Goal: Task Accomplishment & Management: Manage account settings

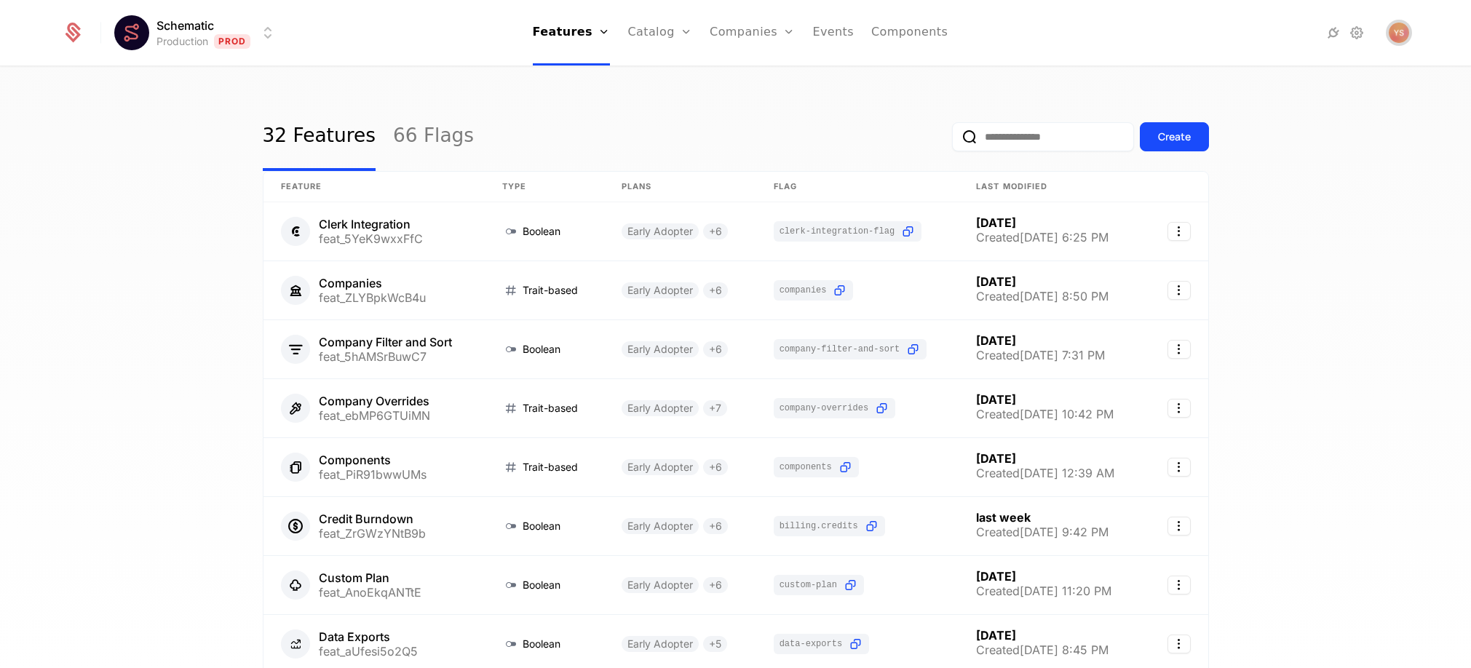
click at [1401, 39] on img "Open user button" at bounding box center [1399, 33] width 20 height 20
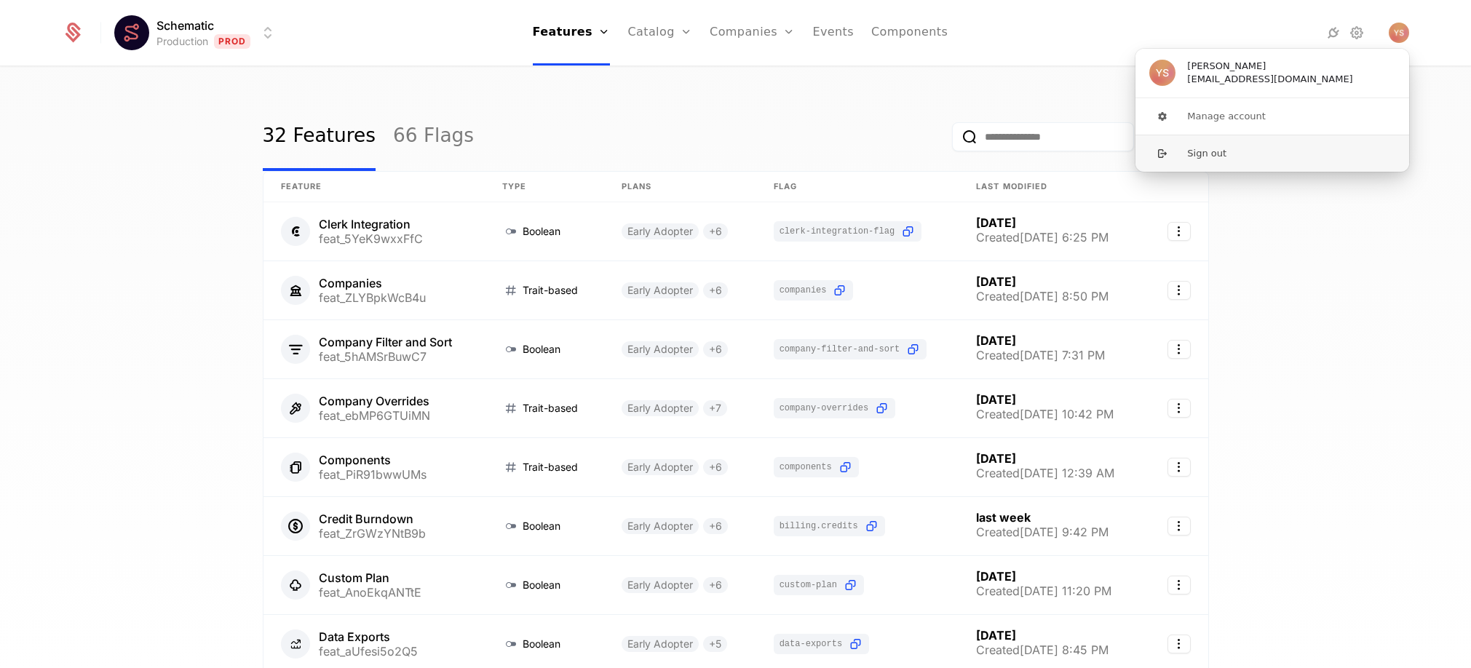
click at [1338, 154] on button "Sign out" at bounding box center [1272, 153] width 275 height 37
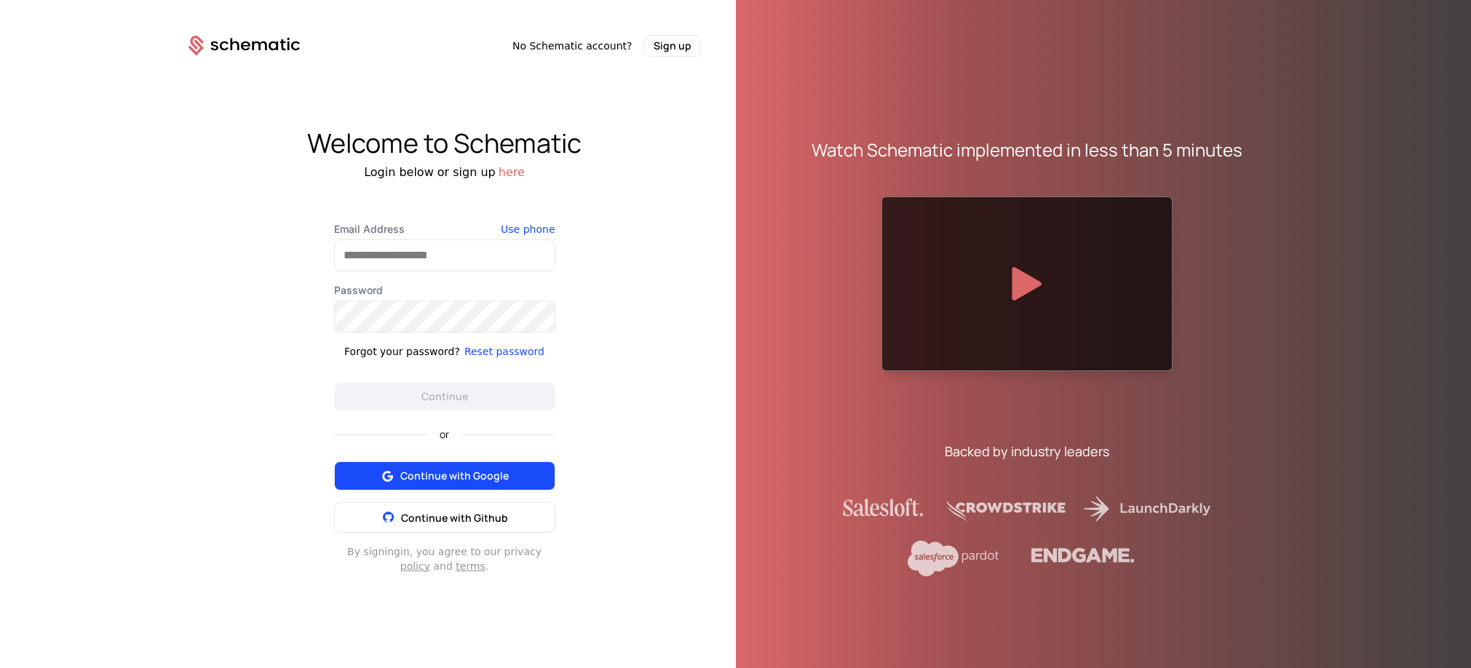
click at [447, 475] on span "Continue with Google" at bounding box center [454, 476] width 108 height 15
click at [670, 230] on div "Welcome to Schematic Login below or sign up here Email Address Use phone Passwo…" at bounding box center [445, 351] width 582 height 588
click at [471, 462] on button "Continue with Google" at bounding box center [444, 476] width 221 height 29
click at [692, 306] on div "Welcome to Schematic Login below or sign up here Email Address Use phone Passwo…" at bounding box center [445, 351] width 582 height 588
click at [572, 272] on div "Email Address Use phone Password Forgot your password? Reset password Continue …" at bounding box center [444, 398] width 291 height 352
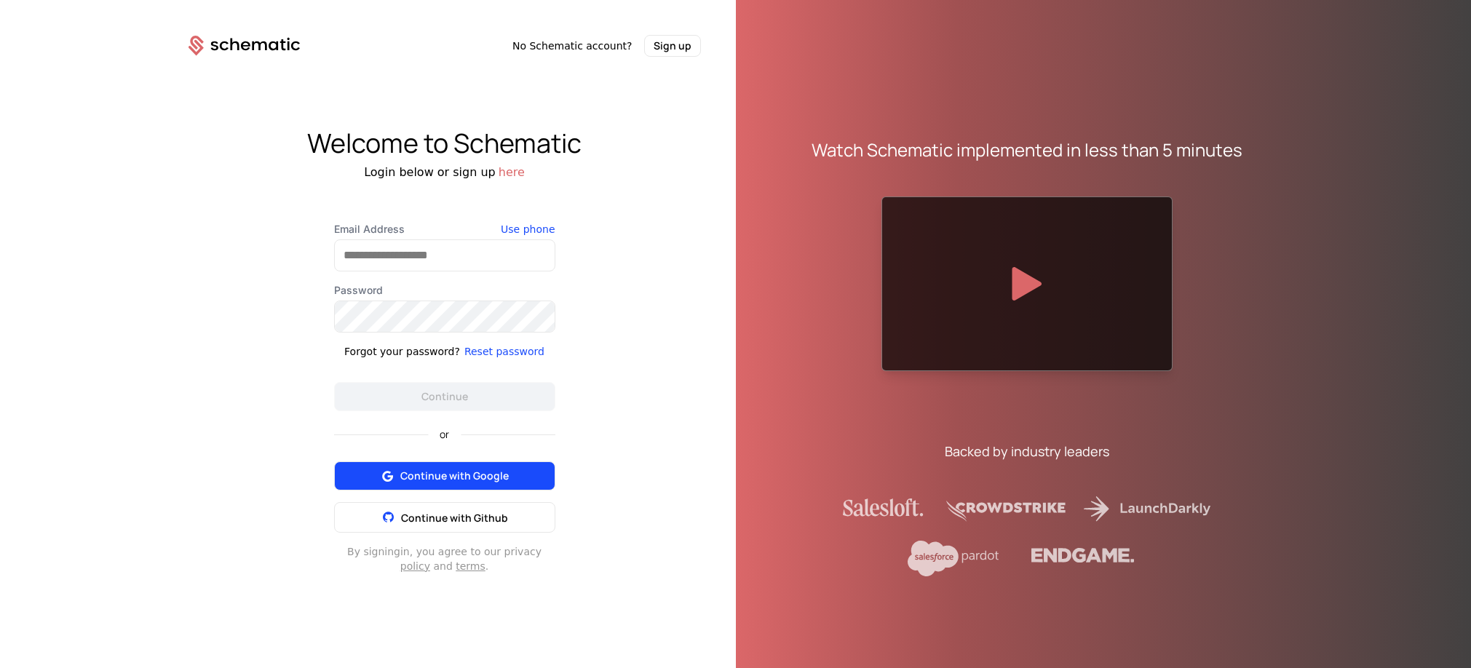
click at [462, 476] on span "Continue with Google" at bounding box center [454, 476] width 108 height 15
click at [438, 470] on span "Continue with Google" at bounding box center [454, 476] width 108 height 15
click at [389, 474] on icon at bounding box center [388, 476] width 18 height 18
click at [685, 151] on div "Welcome to Schematic" at bounding box center [445, 143] width 582 height 29
click at [481, 478] on span "Continue with Google" at bounding box center [454, 476] width 108 height 15
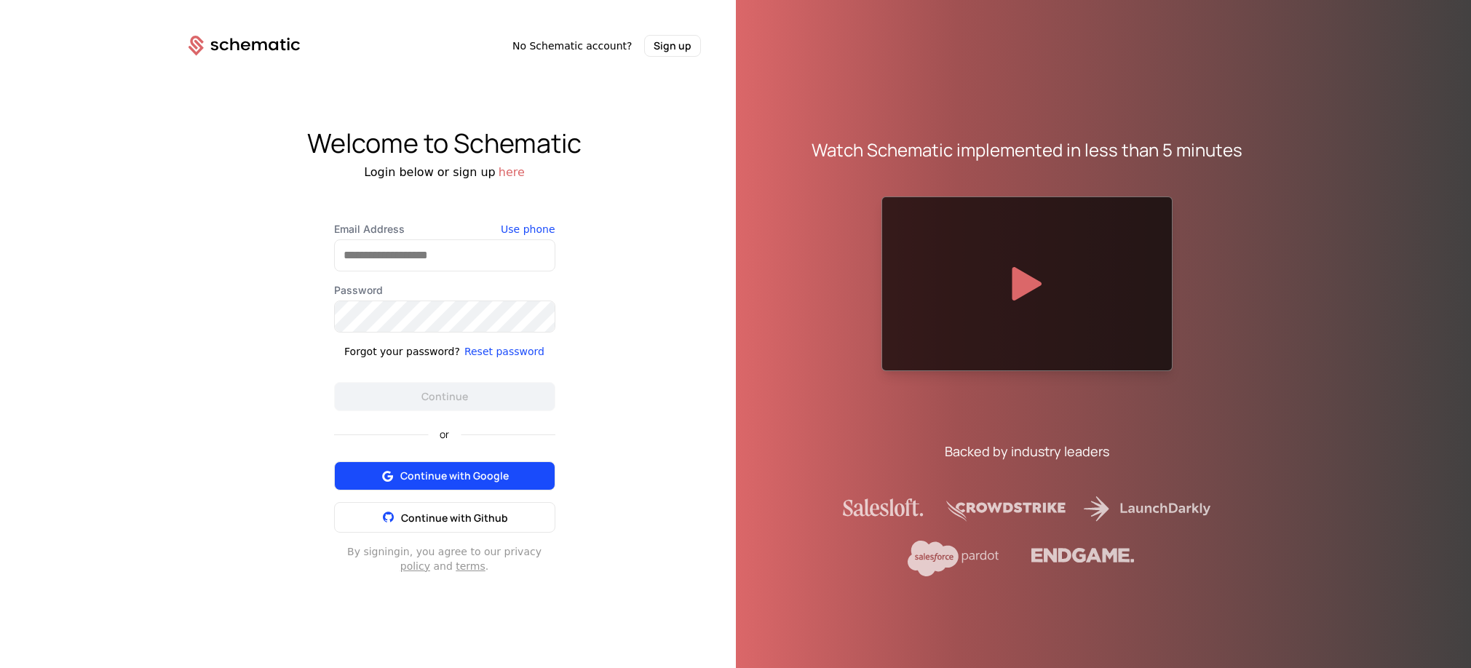
click at [421, 482] on span "Continue with Google" at bounding box center [454, 476] width 108 height 15
